Goal: Transaction & Acquisition: Download file/media

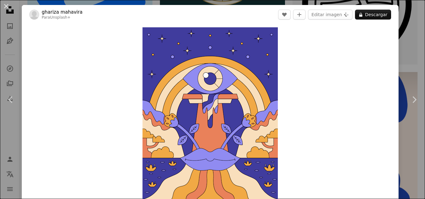
scroll to position [171, 0]
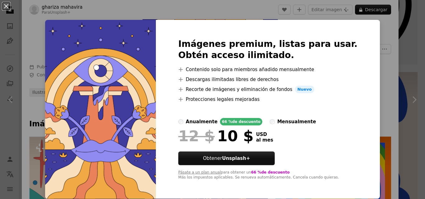
click at [375, 37] on div "An X shape Imágenes premium, listas para usar. Obtén acceso ilimitado. A plus s…" at bounding box center [212, 99] width 425 height 199
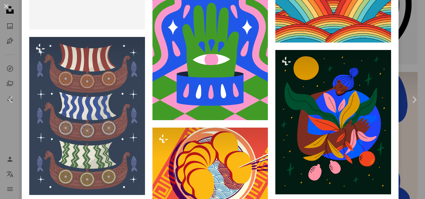
scroll to position [2799, 0]
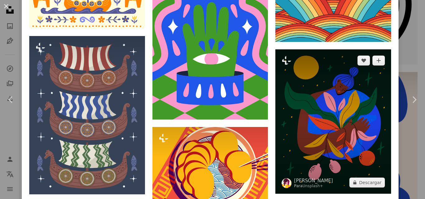
click at [311, 96] on img at bounding box center [333, 121] width 116 height 145
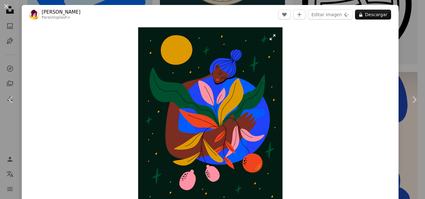
click at [235, 105] on img "Ampliar en esta imagen" at bounding box center [210, 117] width 144 height 180
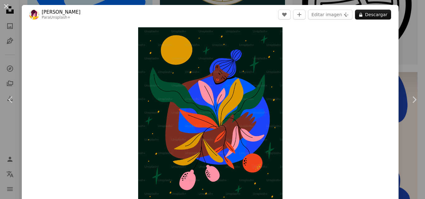
scroll to position [8, 0]
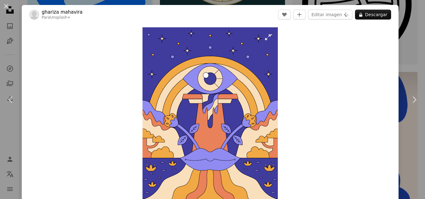
click at [231, 107] on img "Ampliar en esta imagen" at bounding box center [209, 117] width 135 height 180
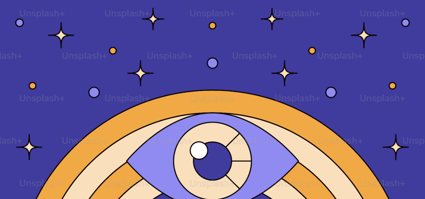
scroll to position [178, 0]
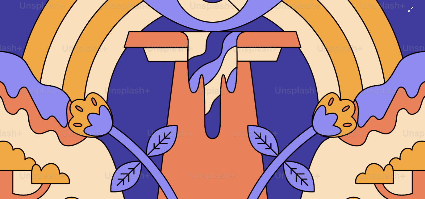
click at [231, 107] on img "Reducir el zoom en esta imagen" at bounding box center [213, 105] width 426 height 567
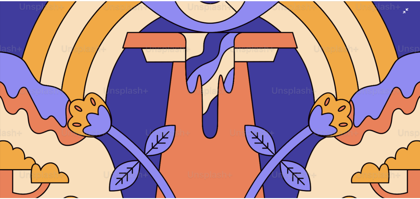
scroll to position [8, 0]
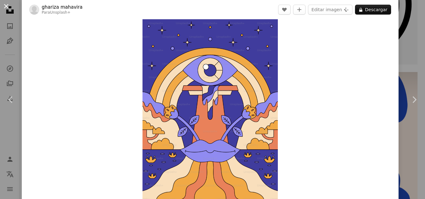
click at [7, 4] on button "An X shape" at bounding box center [5, 5] width 7 height 7
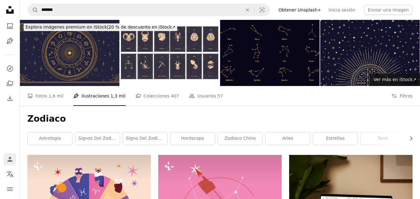
click at [11, 156] on link "Person" at bounding box center [10, 159] width 12 height 12
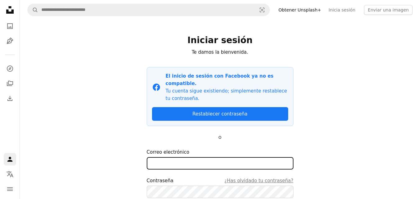
click at [212, 157] on input "Correo electrónico" at bounding box center [220, 163] width 147 height 12
type input "**********"
